Goal: Task Accomplishment & Management: Use online tool/utility

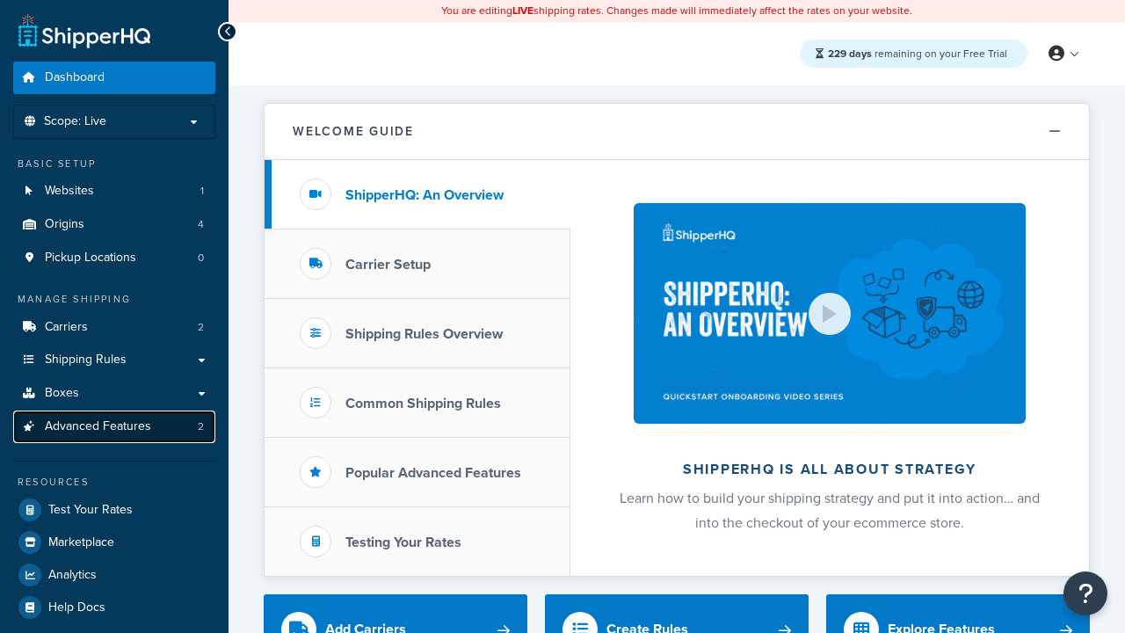
click at [114, 426] on span "Advanced Features" at bounding box center [98, 426] width 106 height 15
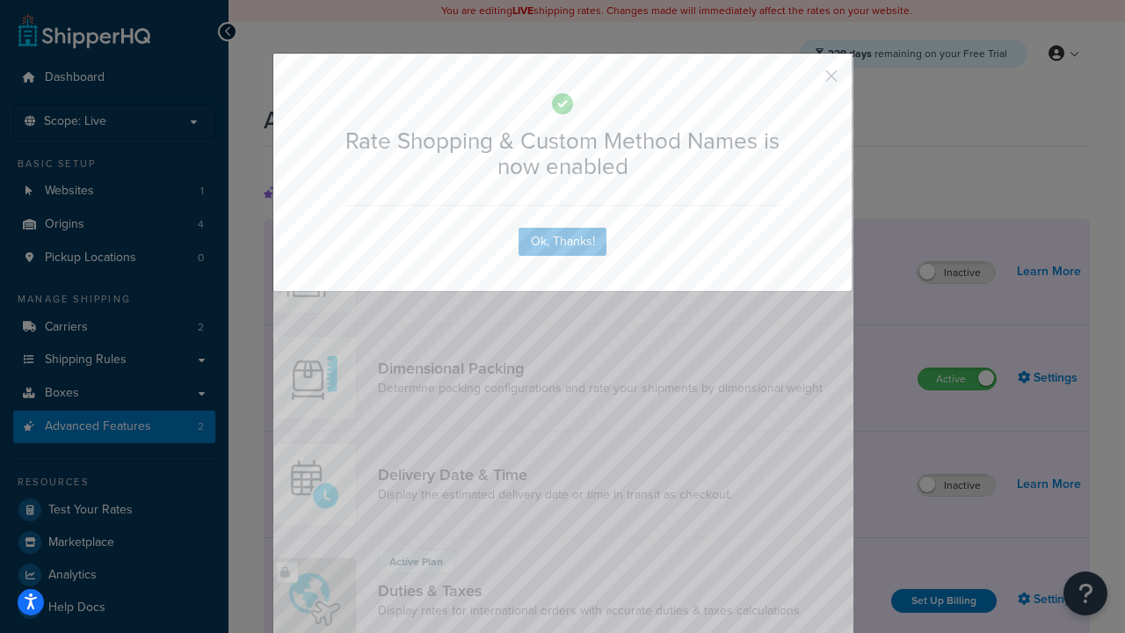
scroll to position [782, 0]
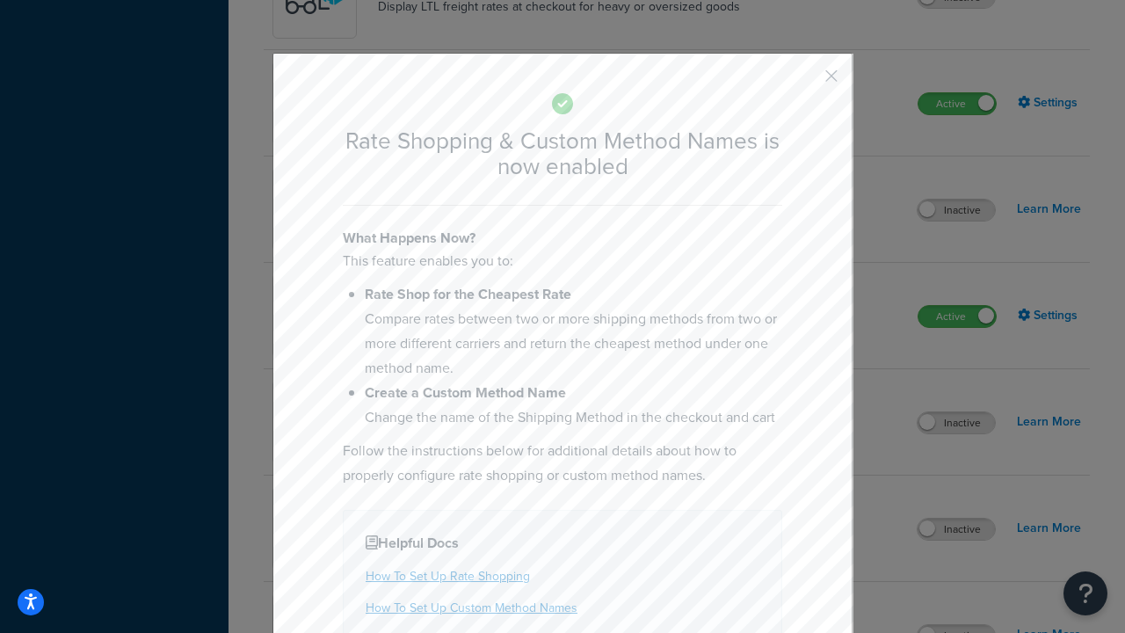
click at [805, 80] on button "button" at bounding box center [805, 82] width 4 height 4
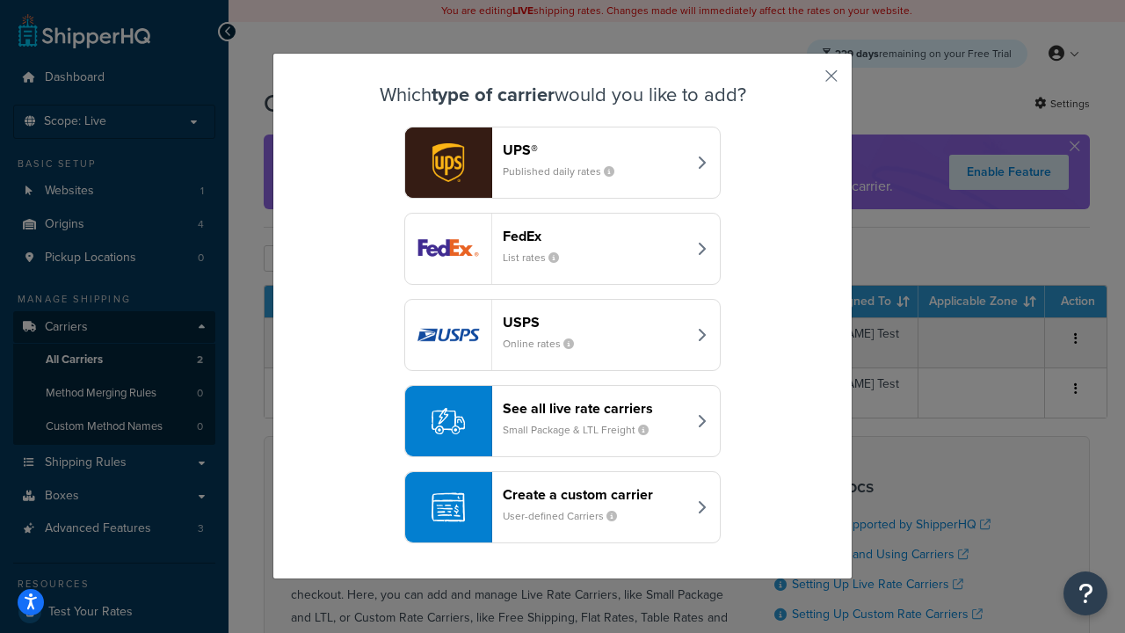
click at [562, 421] on div "See all live rate carriers Small Package & LTL Freight" at bounding box center [595, 421] width 184 height 42
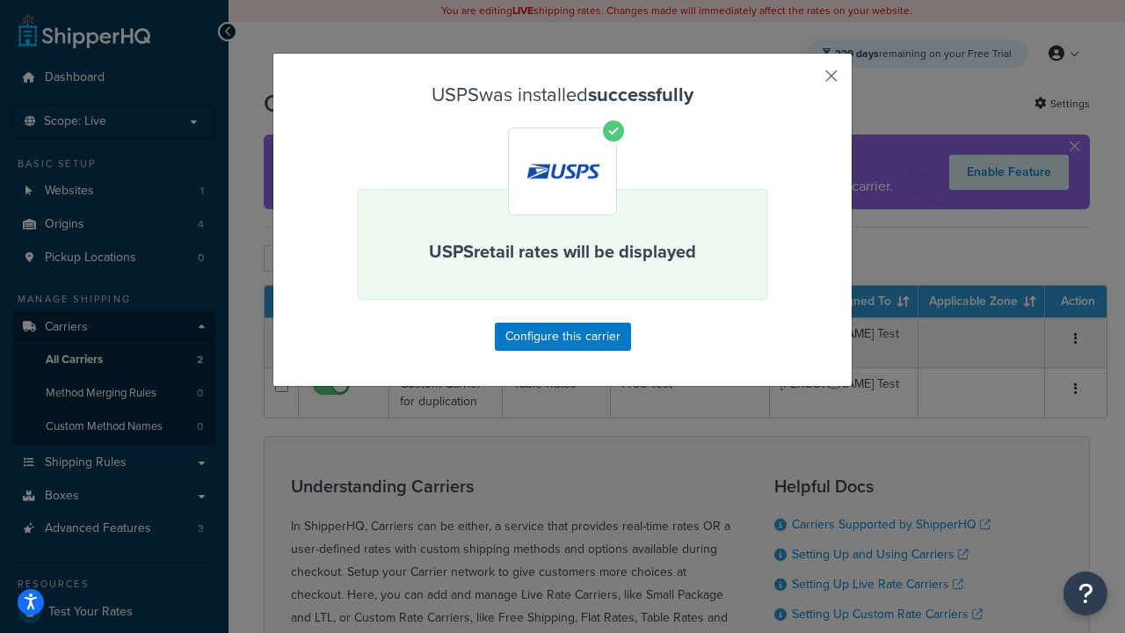
click at [805, 82] on button "button" at bounding box center [805, 82] width 4 height 4
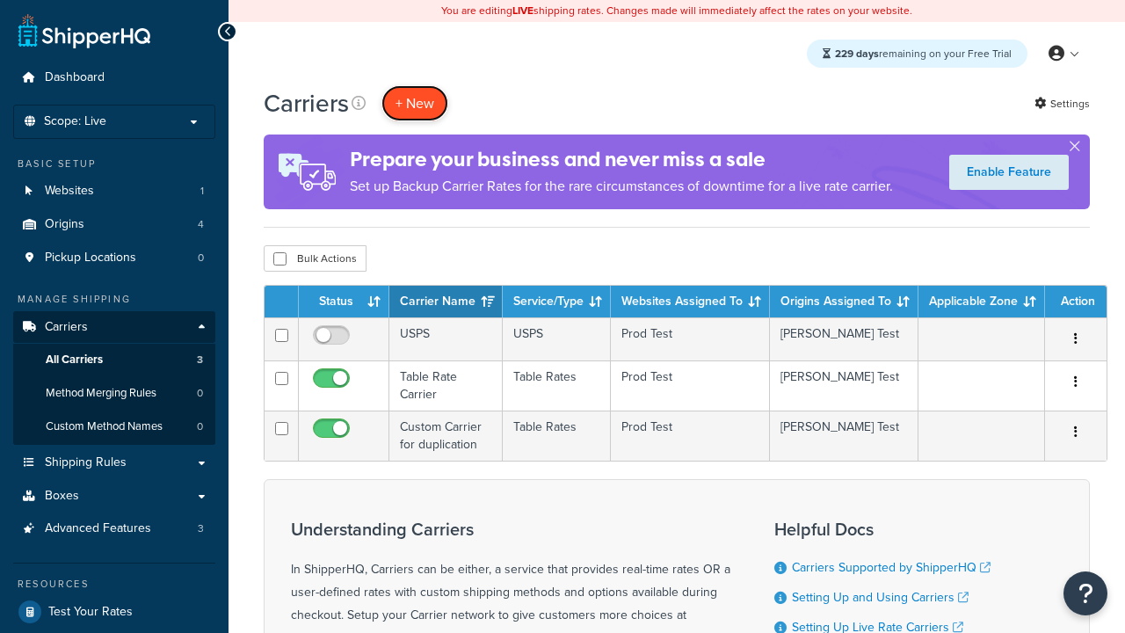
click at [415, 85] on button "+ New" at bounding box center [414, 103] width 67 height 36
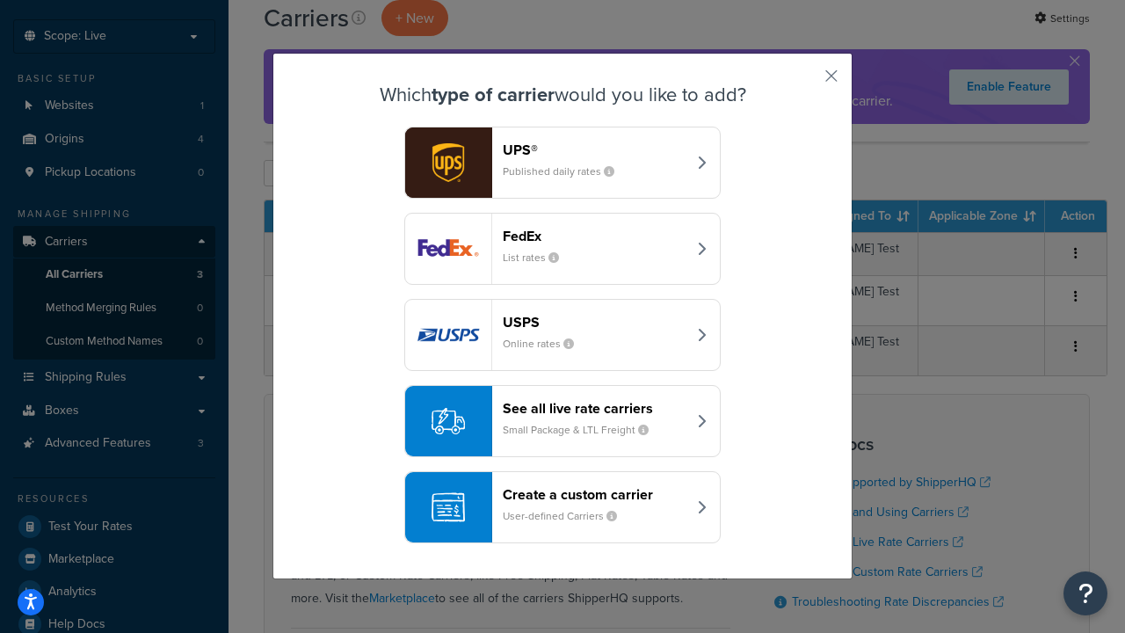
click at [562, 421] on div "See all live rate carriers Small Package & LTL Freight" at bounding box center [595, 421] width 184 height 42
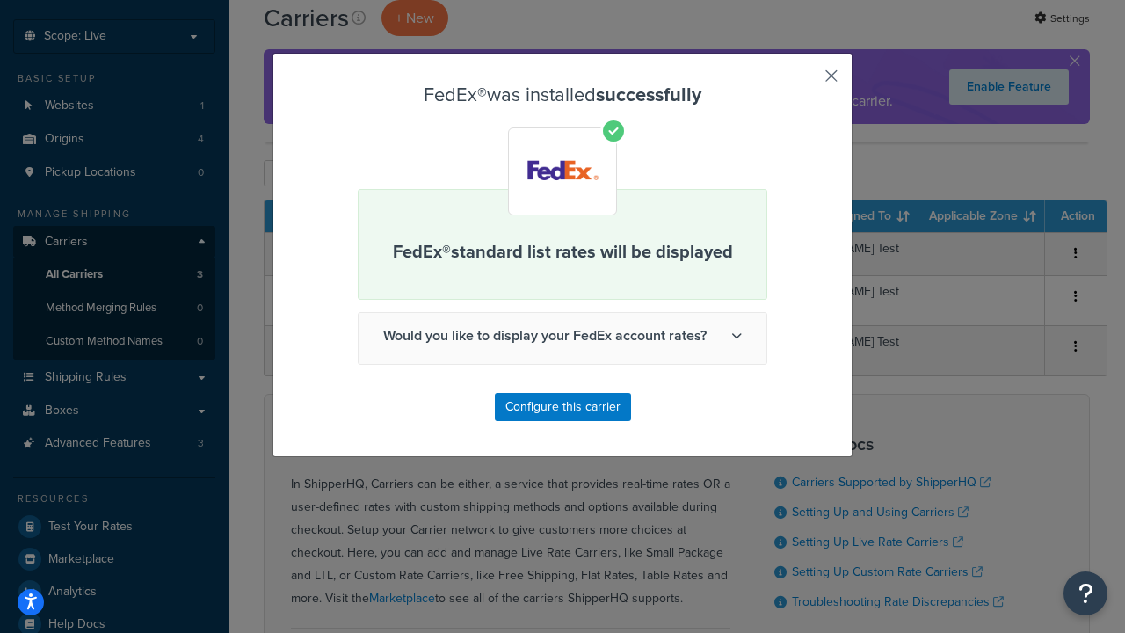
click at [805, 82] on button "button" at bounding box center [805, 82] width 4 height 4
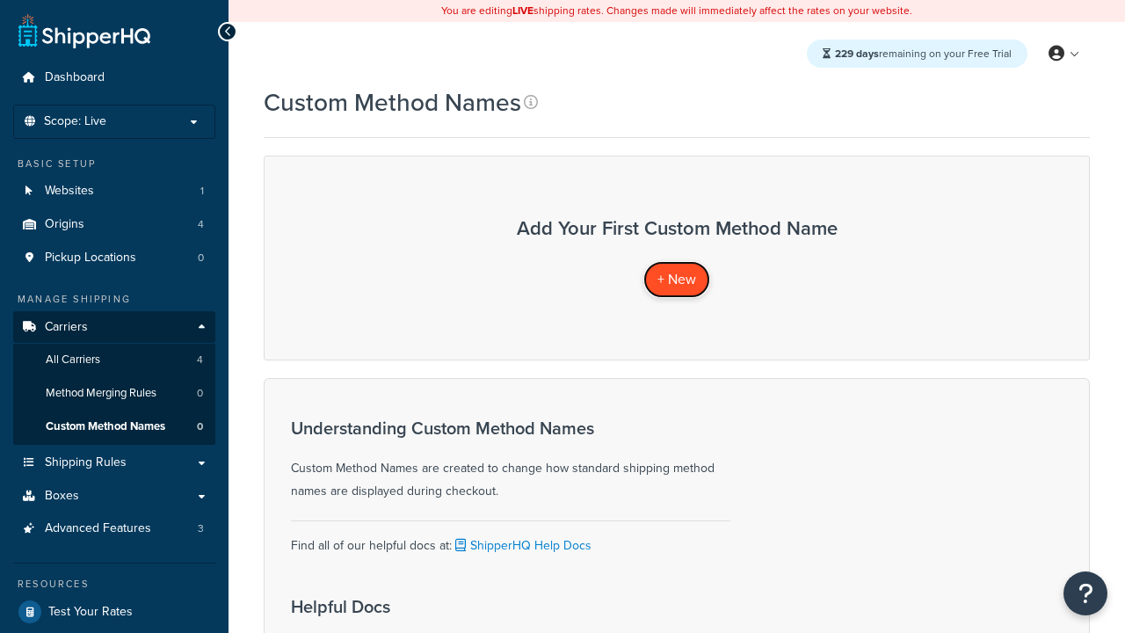
click at [677, 279] on span "+ New" at bounding box center [676, 279] width 39 height 20
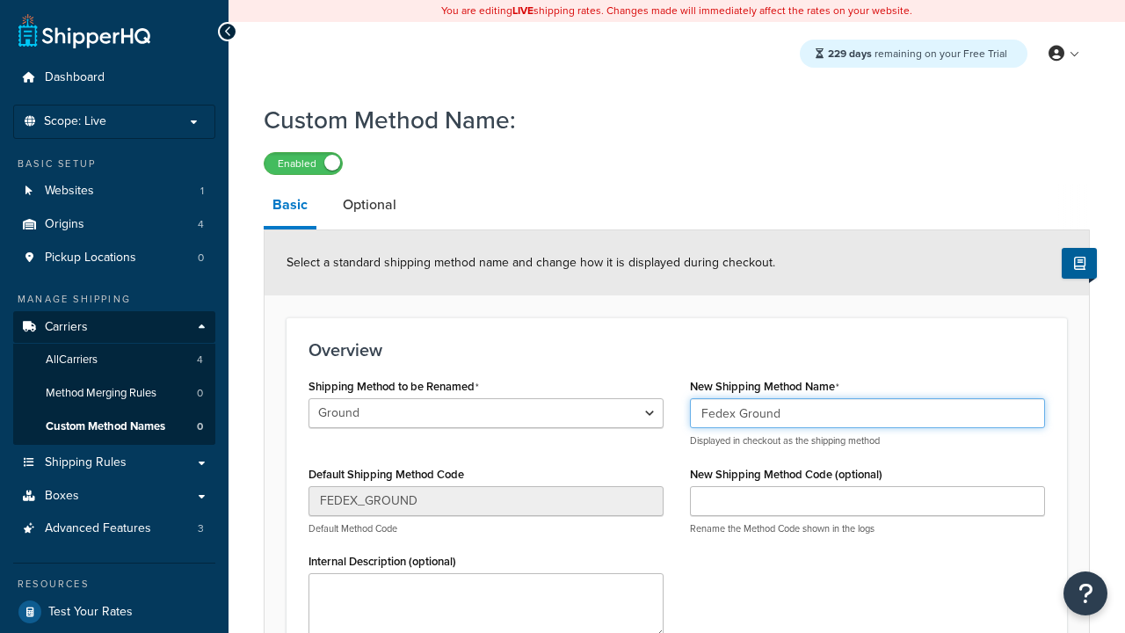
type input "Fedex Ground"
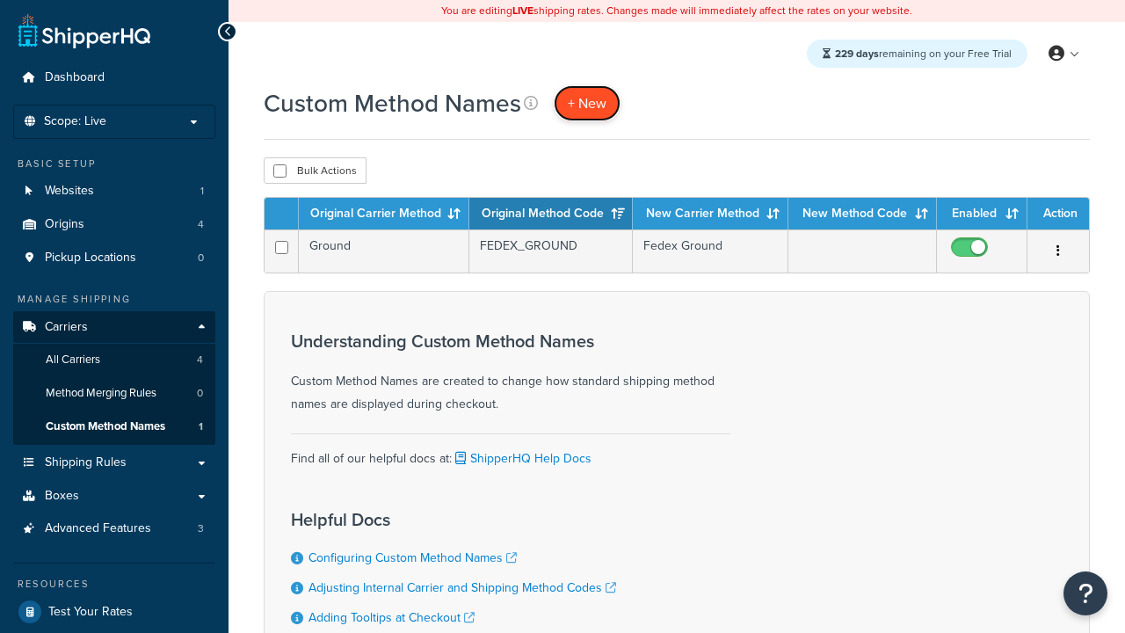
click at [587, 103] on span "+ New" at bounding box center [587, 103] width 39 height 20
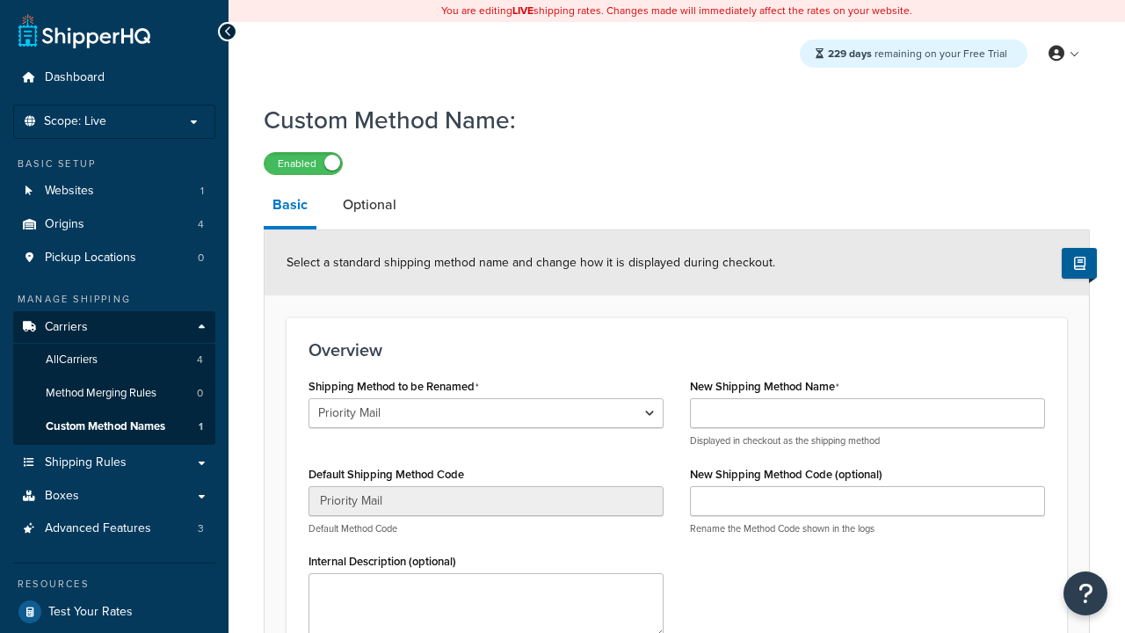
select select "711291"
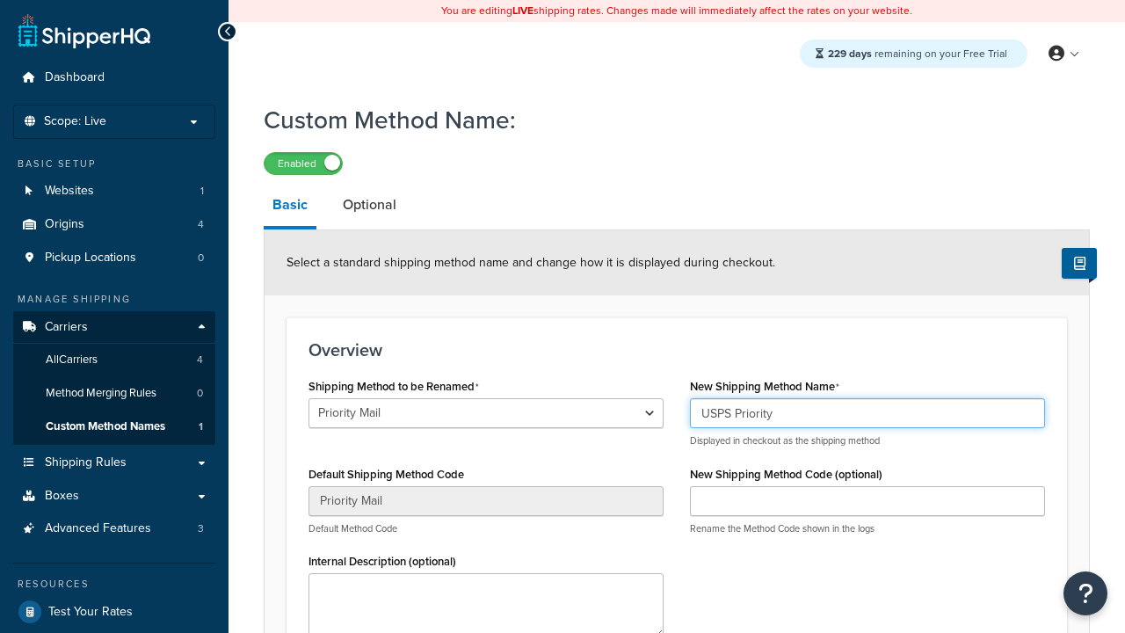
type input "USPS Priority"
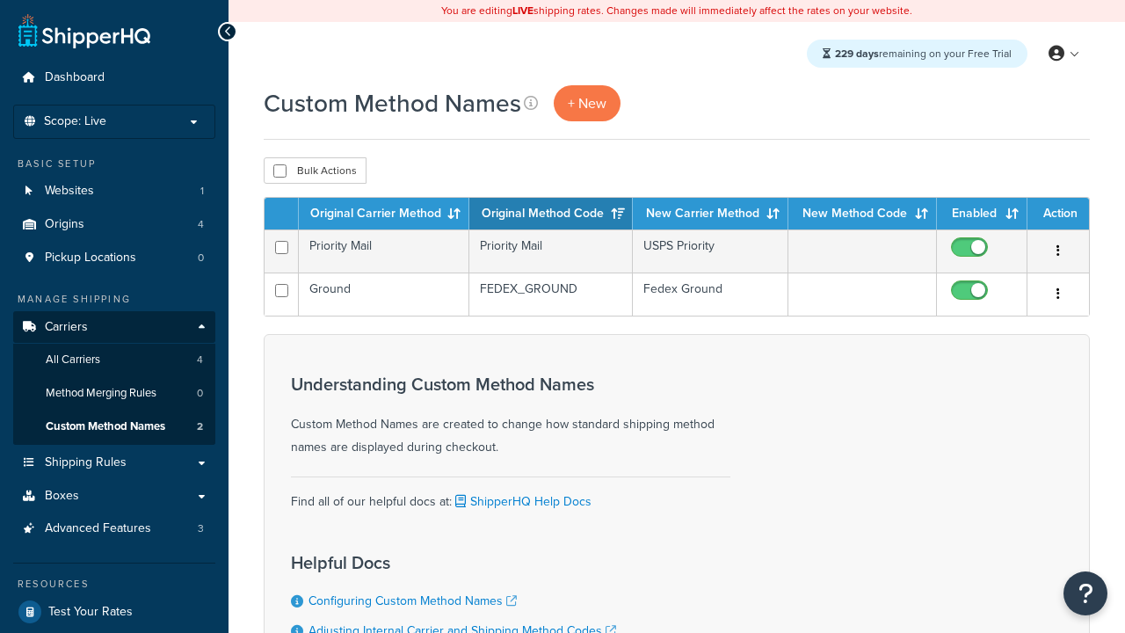
click at [384, 214] on th "Original Carrier Method" at bounding box center [384, 214] width 170 height 32
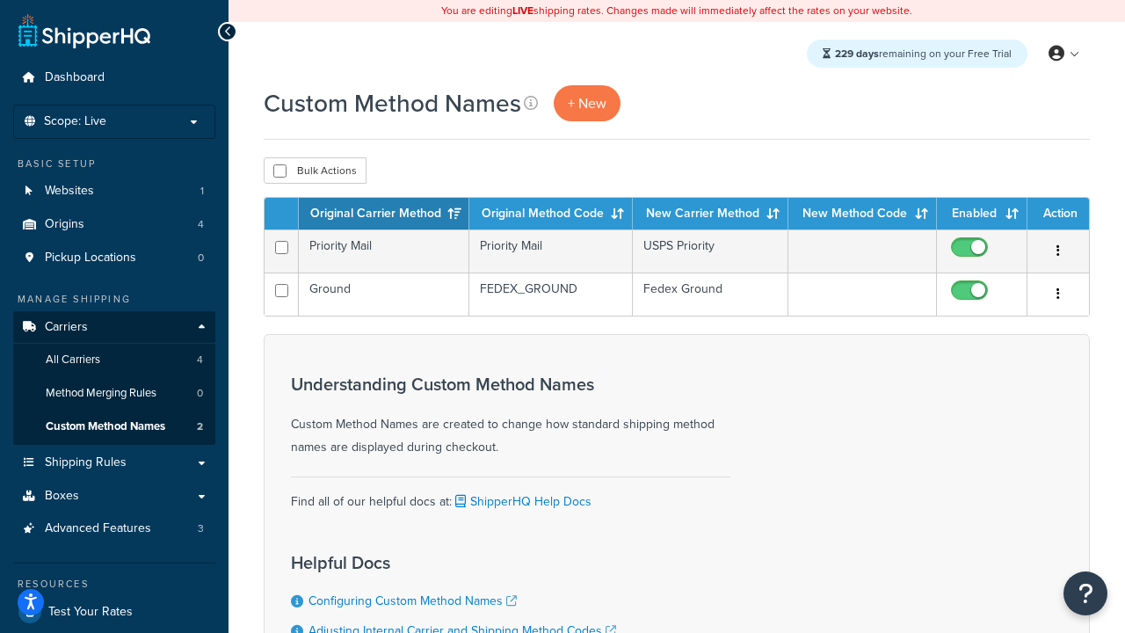
click at [551, 214] on th "Original Method Code" at bounding box center [550, 214] width 163 height 32
click at [710, 214] on th "New Carrier Method" at bounding box center [711, 214] width 156 height 32
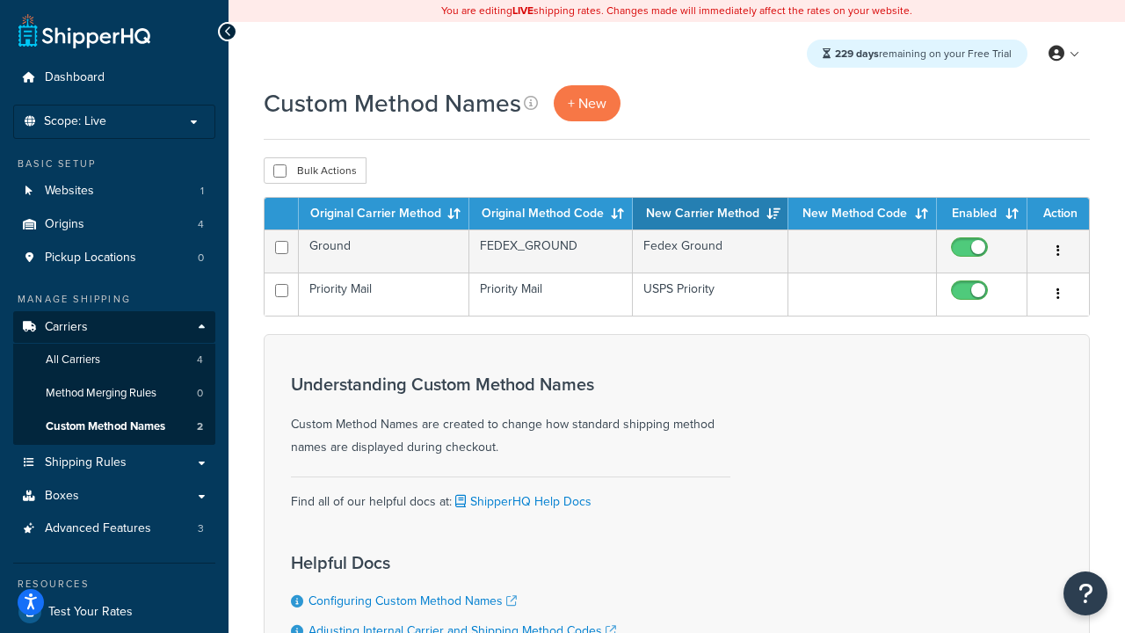
click at [710, 214] on th "New Carrier Method" at bounding box center [711, 214] width 156 height 32
click at [982, 214] on th "Enabled" at bounding box center [982, 214] width 91 height 32
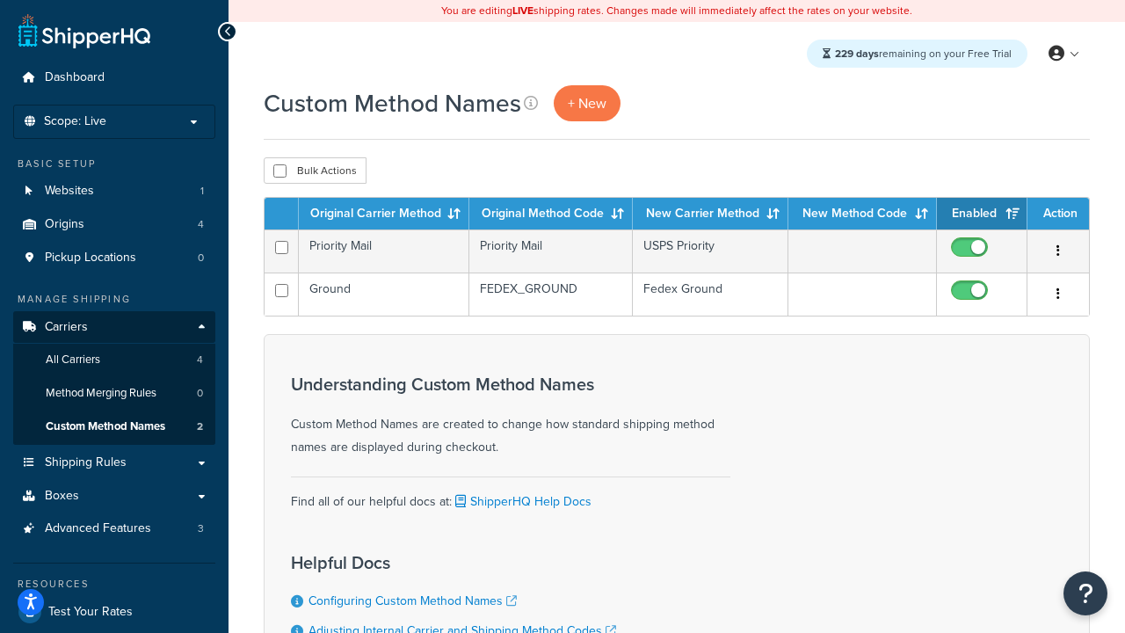
click at [1058, 214] on th "Action" at bounding box center [1058, 214] width 62 height 32
click at [279, 171] on input "checkbox" at bounding box center [279, 170] width 13 height 13
checkbox input "true"
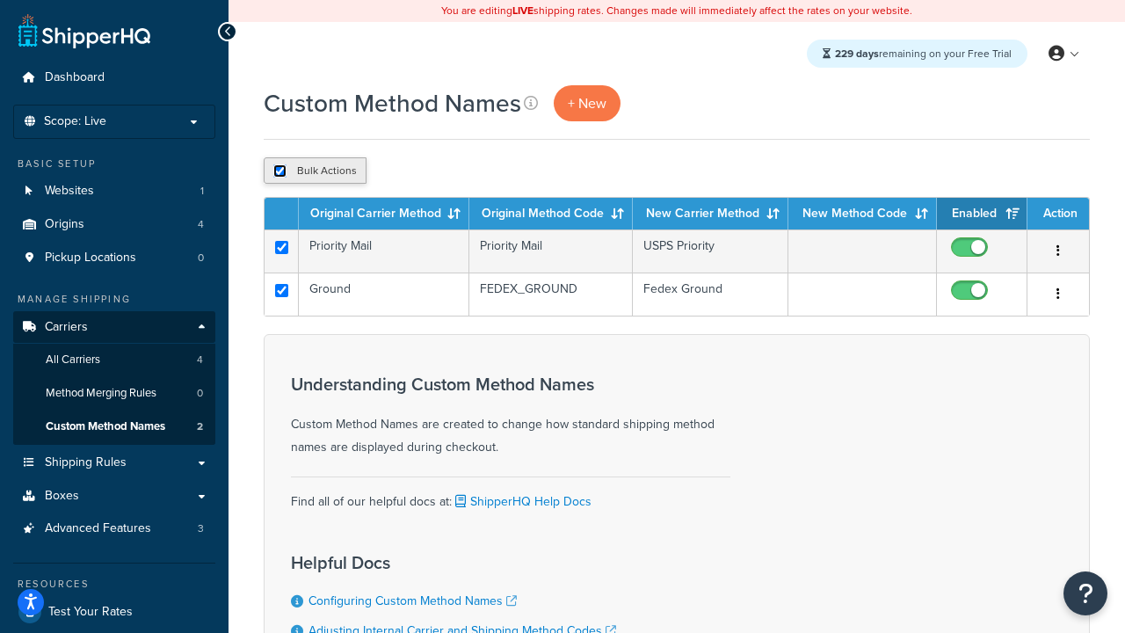
checkbox input "true"
click at [473, 171] on button "Delete" at bounding box center [469, 170] width 61 height 26
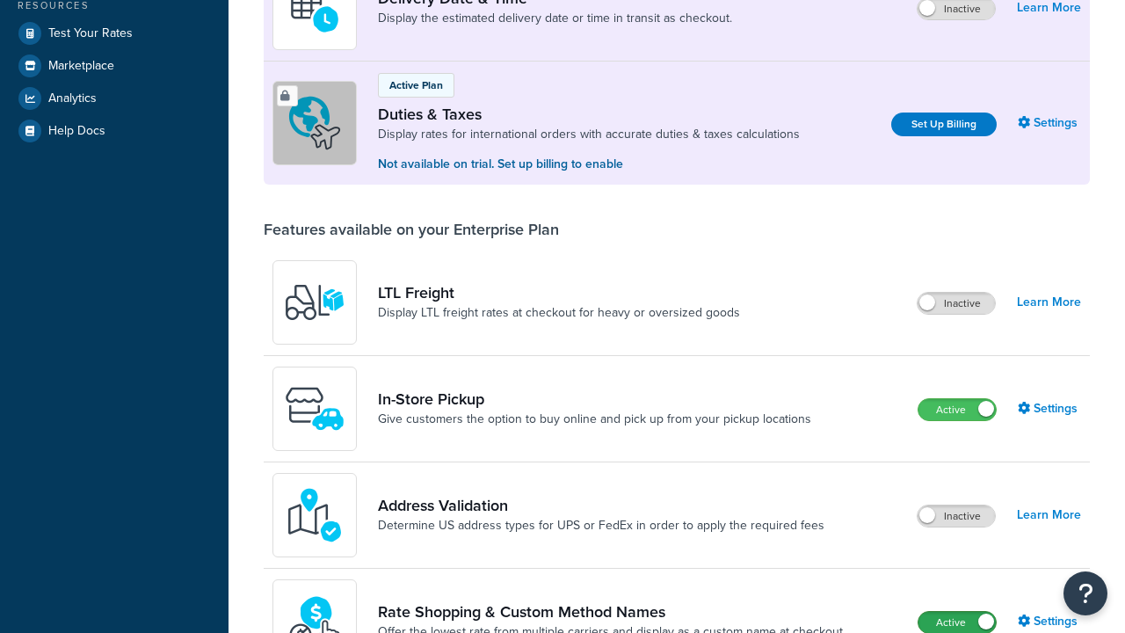
click at [957, 612] on label "Active" at bounding box center [956, 622] width 77 height 21
